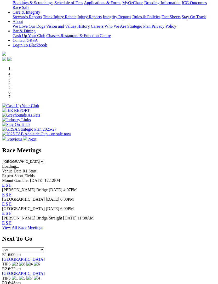
scroll to position [108, 0]
click at [11, 220] on link "F" at bounding box center [10, 222] width 2 height 4
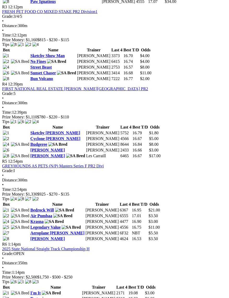
scroll to position [451, 0]
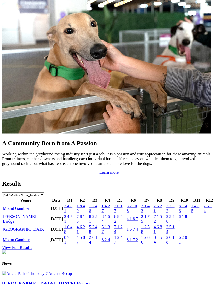
scroll to position [423, 0]
click at [9, 223] on link "[PERSON_NAME] Bridge" at bounding box center [19, 218] width 33 height 9
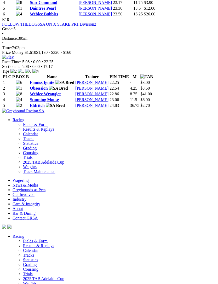
scroll to position [1145, 0]
click at [14, 59] on img at bounding box center [7, 57] width 11 height 5
